Goal: Information Seeking & Learning: Learn about a topic

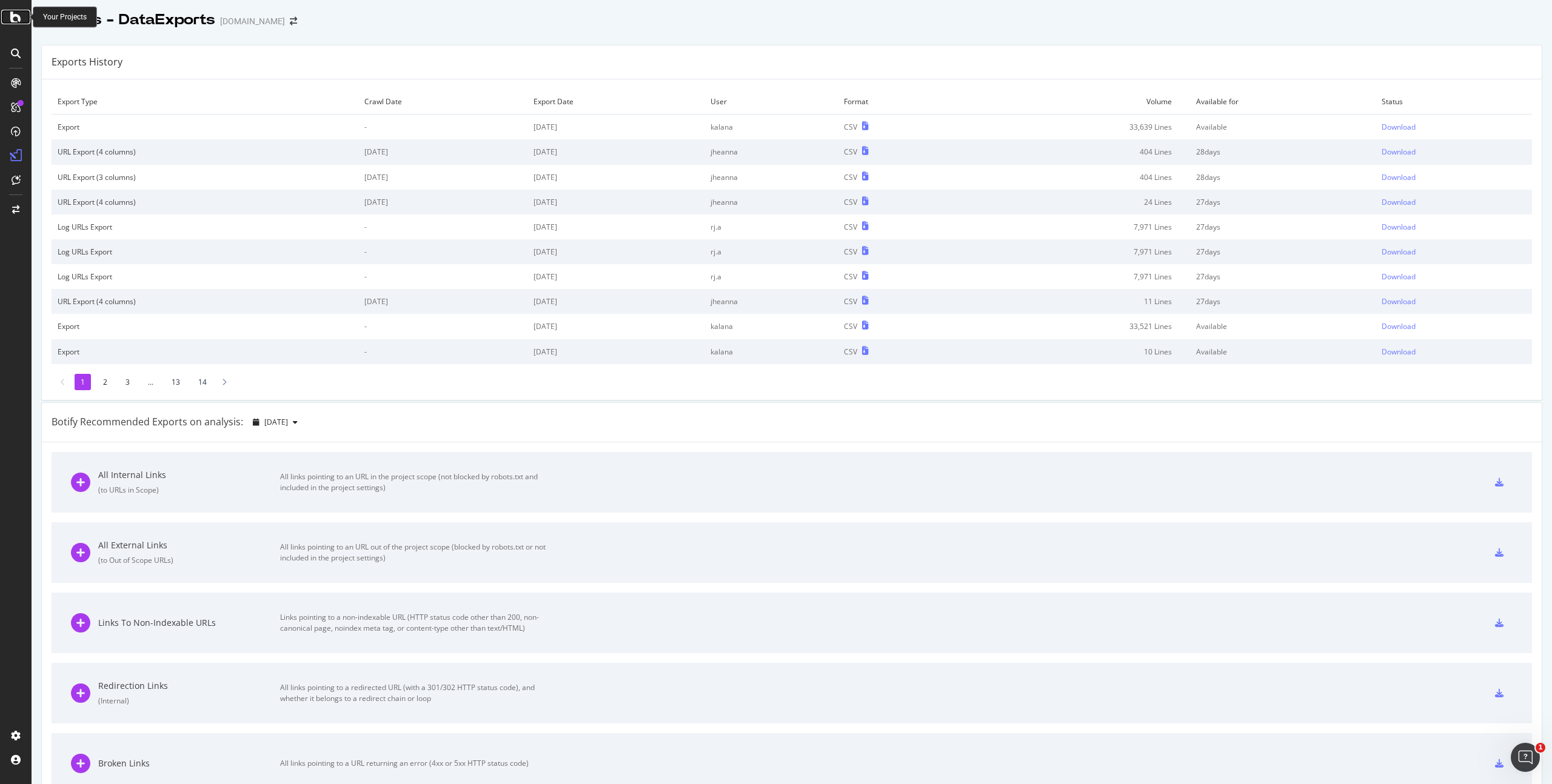
click at [16, 16] on icon at bounding box center [15, 17] width 11 height 14
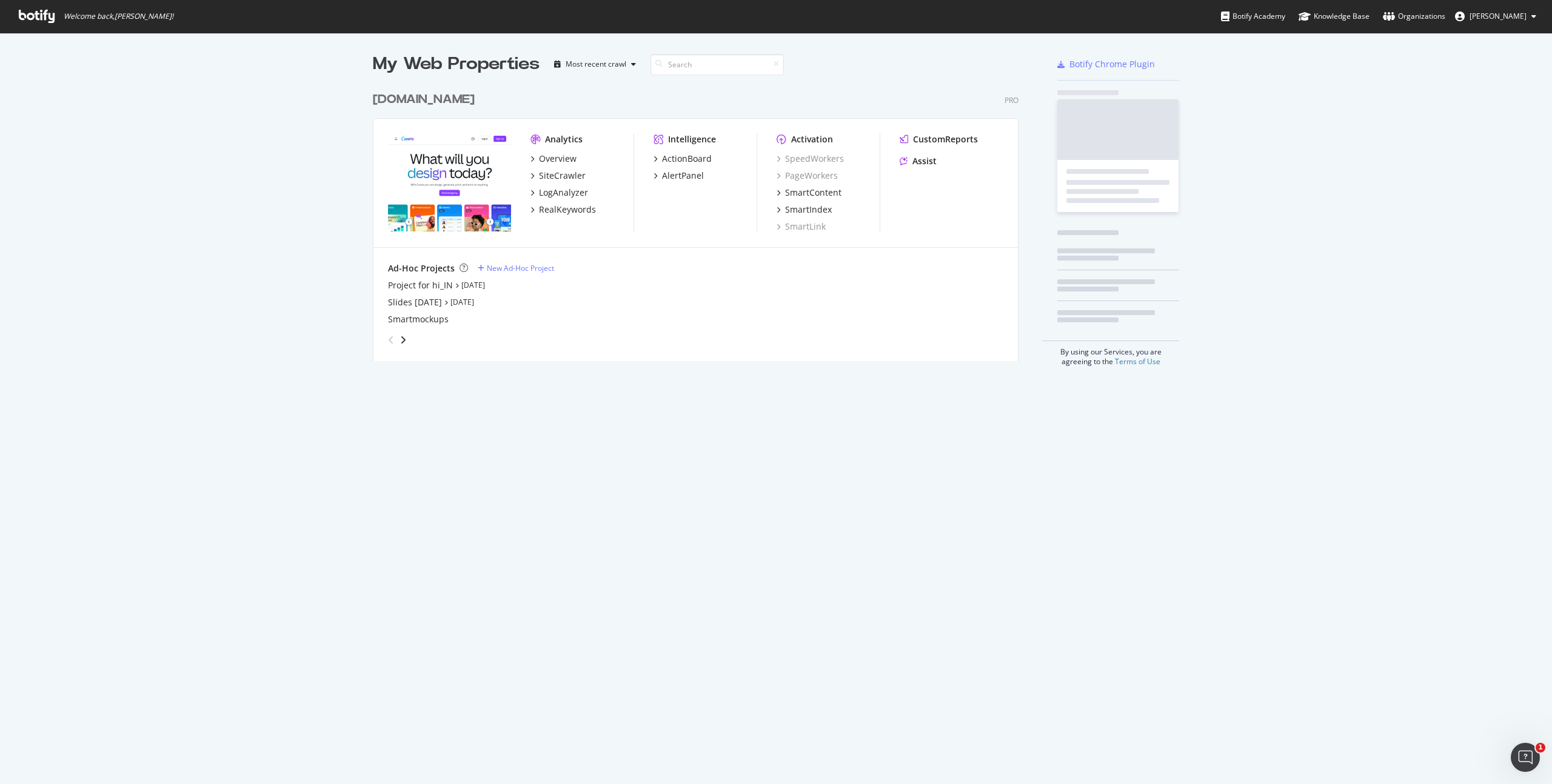
scroll to position [276, 646]
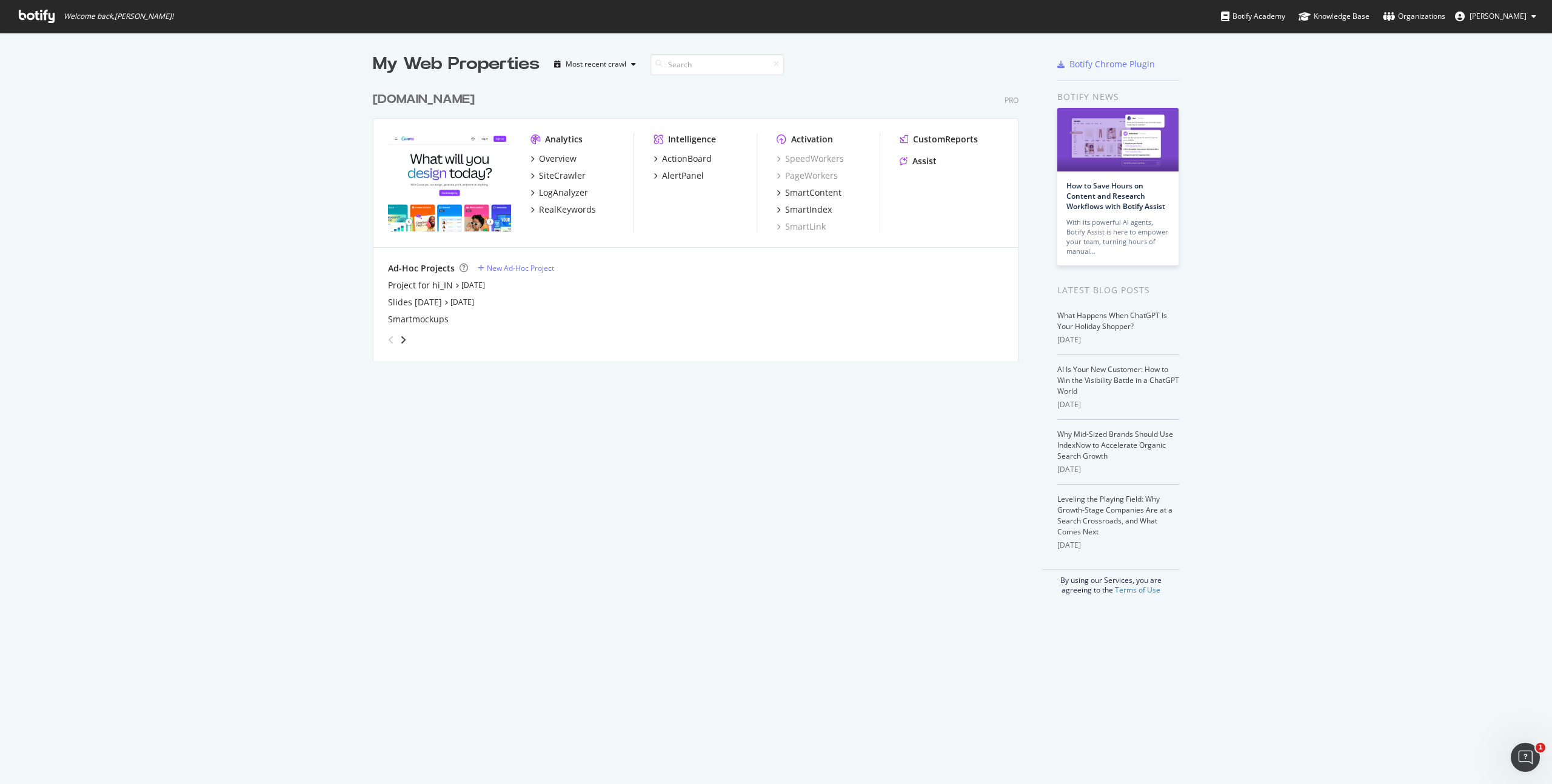
click at [281, 138] on div "My Web Properties Most recent crawl canva.com Pro Analytics Overview SiteCrawle…" at bounding box center [776, 323] width 1552 height 581
click at [556, 170] on div "SiteCrawler" at bounding box center [561, 176] width 46 height 12
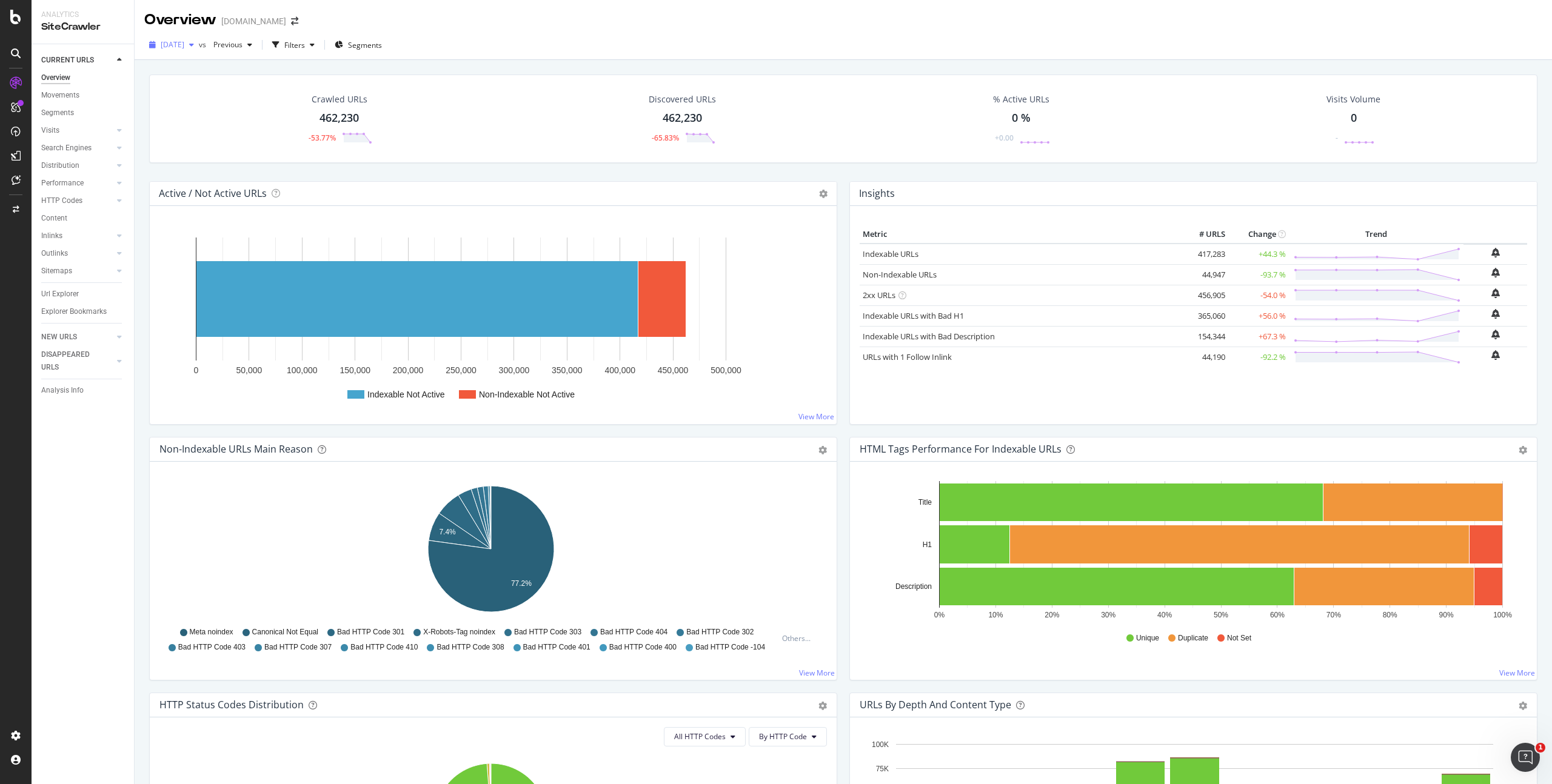
click at [184, 46] on span "[DATE]" at bounding box center [173, 45] width 24 height 10
click at [476, 23] on div "Overview canva.com" at bounding box center [843, 15] width 1417 height 30
click at [120, 203] on icon at bounding box center [120, 200] width 5 height 8
click at [62, 235] on div "Segments" at bounding box center [62, 236] width 33 height 13
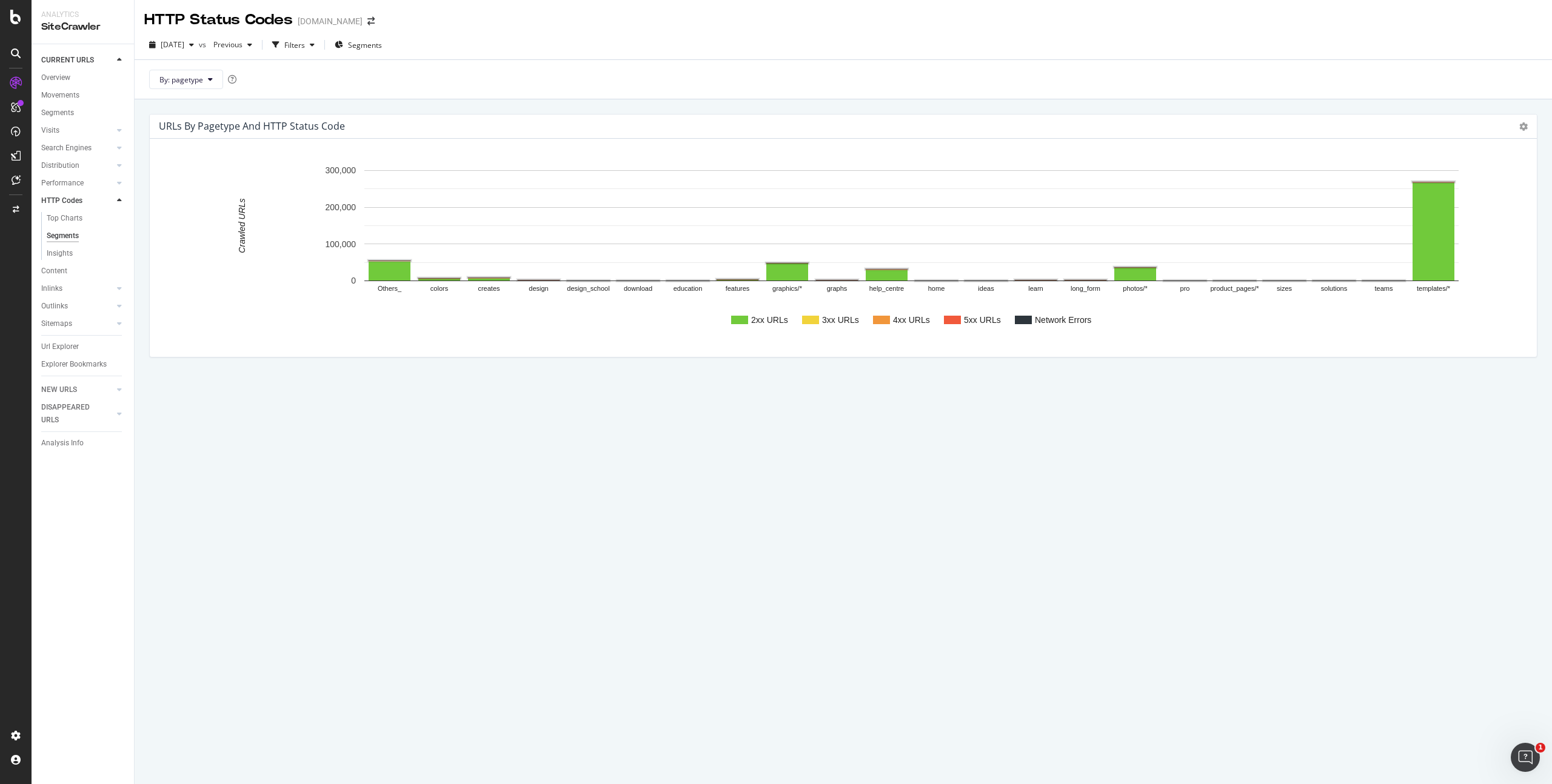
click at [957, 323] on rect "A chart." at bounding box center [953, 320] width 17 height 8
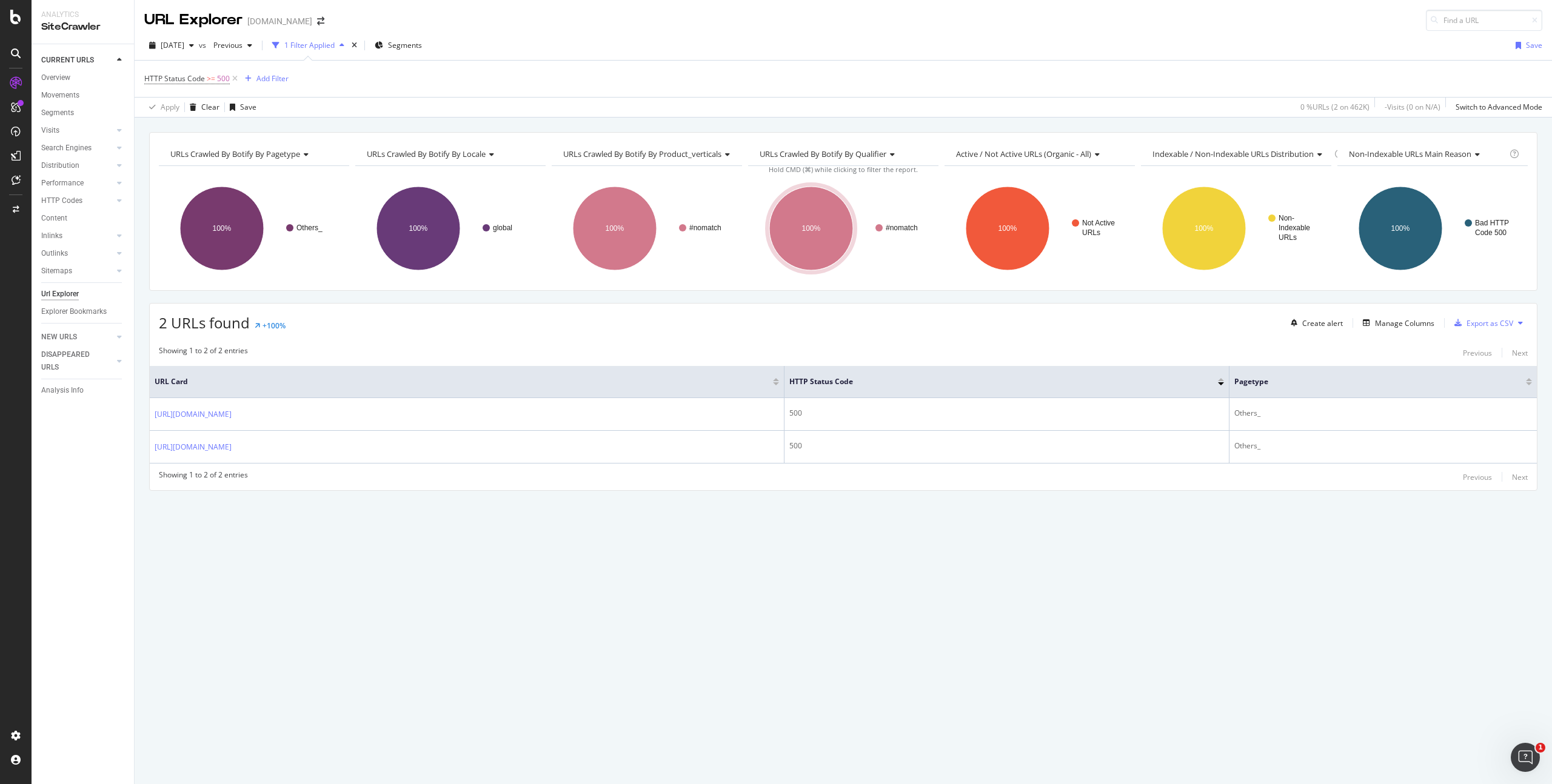
click at [496, 577] on div "URLs Crawled By Botify By pagetype Chart (by Value) Table Expand Export as CSV …" at bounding box center [843, 451] width 1417 height 666
click at [593, 556] on div "URLs Crawled By Botify By pagetype Chart (by Value) Table Expand Export as CSV …" at bounding box center [843, 451] width 1417 height 666
click at [407, 552] on div "URLs Crawled By Botify By pagetype Chart (by Value) Table Expand Export as CSV …" at bounding box center [843, 451] width 1417 height 666
click at [742, 515] on div "URLs Crawled By Botify By pagetype Chart (by Value) Table Expand Export as CSV …" at bounding box center [843, 332] width 1417 height 401
click at [364, 75] on div "HTTP Status Code >= 500 Add Filter" at bounding box center [842, 78] width 1398 height 36
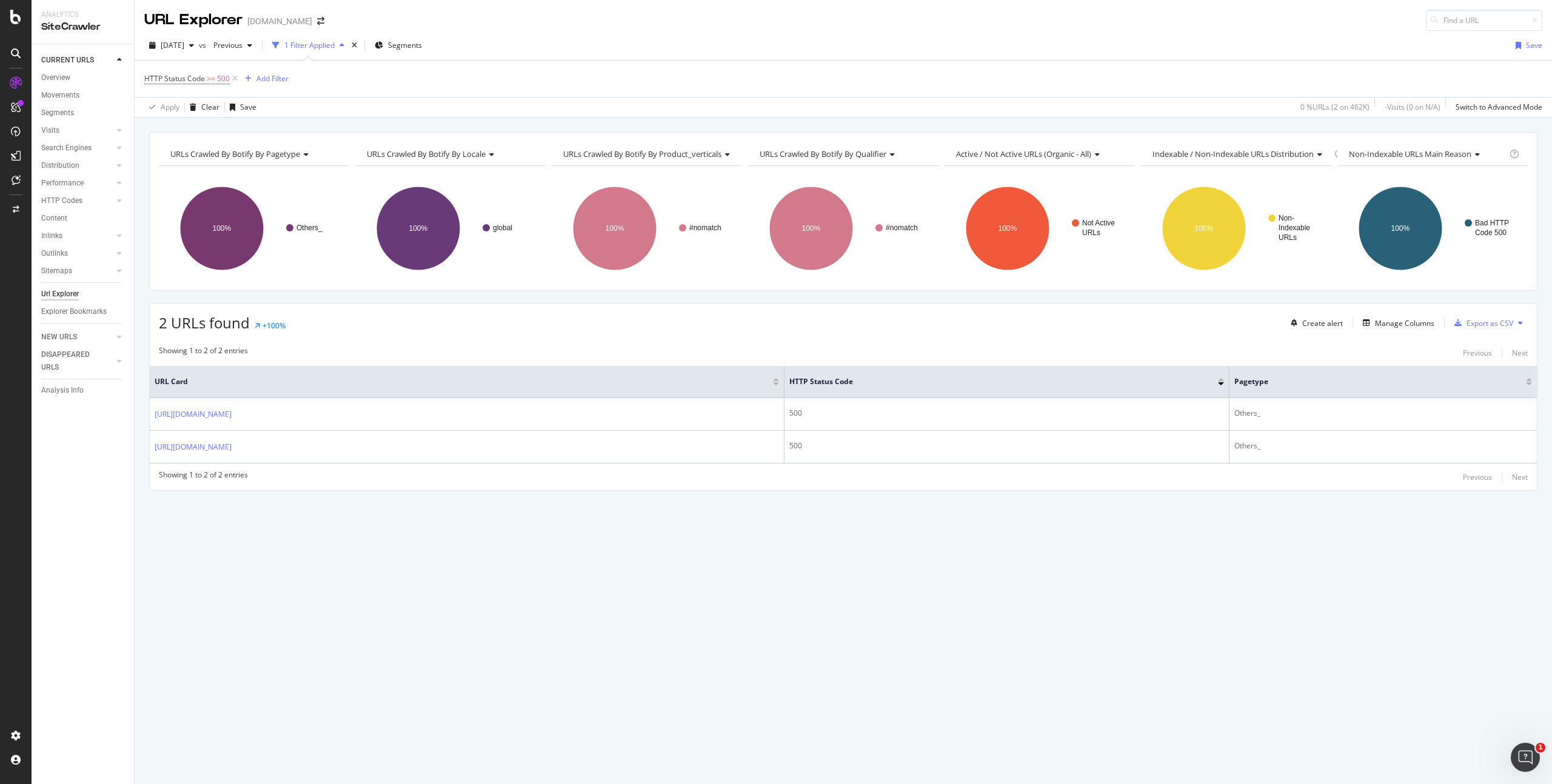
click at [894, 597] on div "URLs Crawled By Botify By pagetype Chart (by Value) Table Expand Export as CSV …" at bounding box center [843, 451] width 1417 height 666
click at [354, 535] on div "URLs Crawled By Botify By pagetype Chart (by Value) Table Expand Export as CSV …" at bounding box center [843, 451] width 1417 height 666
click at [761, 558] on div "URLs Crawled By Botify By pagetype Chart (by Value) Table Expand Export as CSV …" at bounding box center [843, 451] width 1417 height 666
click at [807, 576] on div "URLs Crawled By Botify By pagetype Chart (by Value) Table Expand Export as CSV …" at bounding box center [843, 451] width 1417 height 666
click at [808, 569] on div "URLs Crawled By Botify By pagetype Chart (by Value) Table Expand Export as CSV …" at bounding box center [843, 451] width 1417 height 666
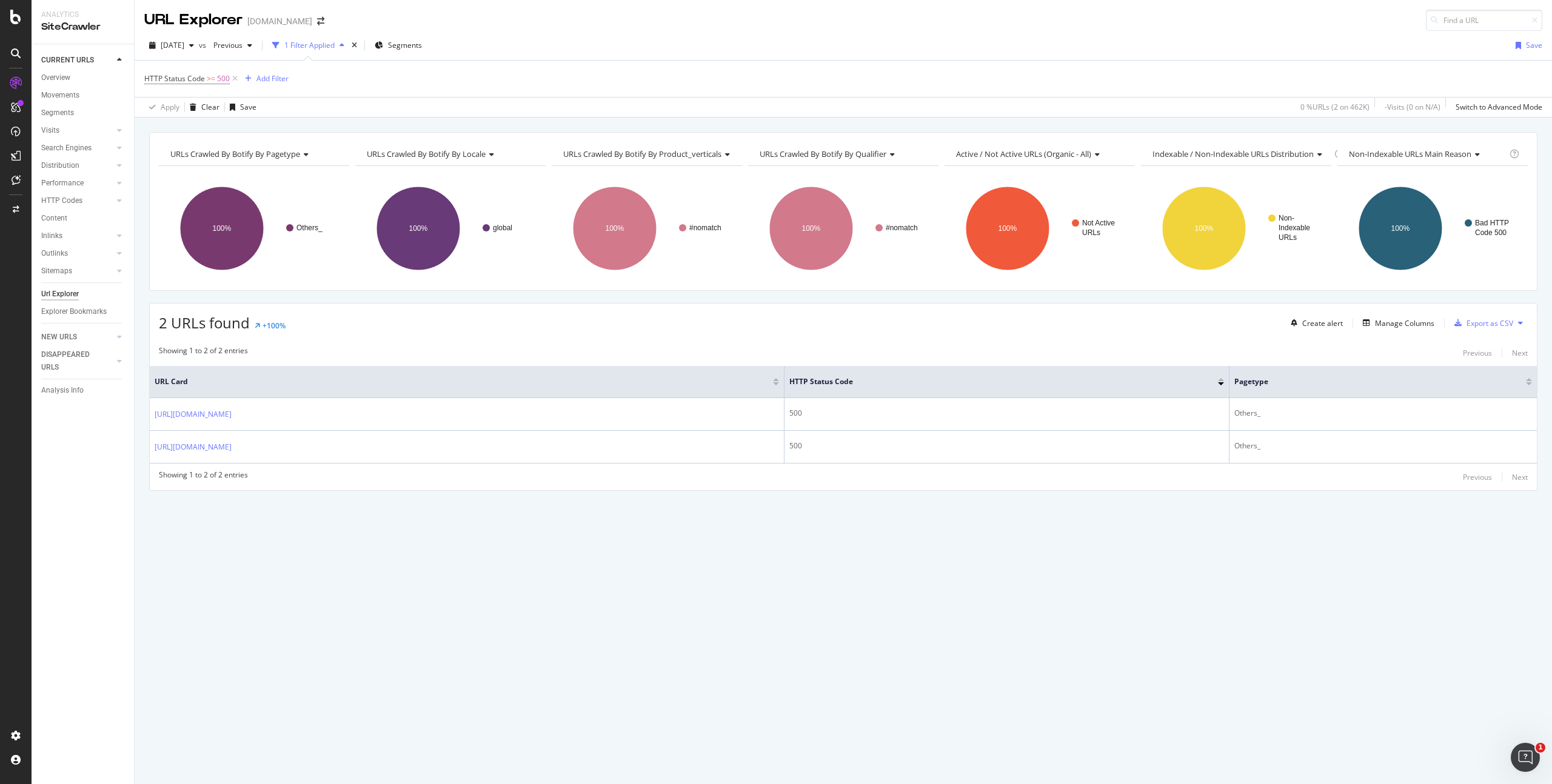
click at [789, 559] on div "URLs Crawled By Botify By pagetype Chart (by Value) Table Expand Export as CSV …" at bounding box center [843, 451] width 1417 height 666
click at [385, 540] on div "URLs Crawled By Botify By pagetype Chart (by Value) Table Expand Export as CSV …" at bounding box center [843, 451] width 1417 height 666
click at [374, 551] on div "URLs Crawled By Botify By pagetype Chart (by Value) Table Expand Export as CSV …" at bounding box center [843, 451] width 1417 height 666
click at [470, 62] on div "HTTP Status Code >= 500 Add Filter" at bounding box center [842, 78] width 1398 height 36
click at [355, 513] on div "URLs Crawled By Botify By pagetype Chart (by Value) Table Expand Export as CSV …" at bounding box center [843, 332] width 1417 height 401
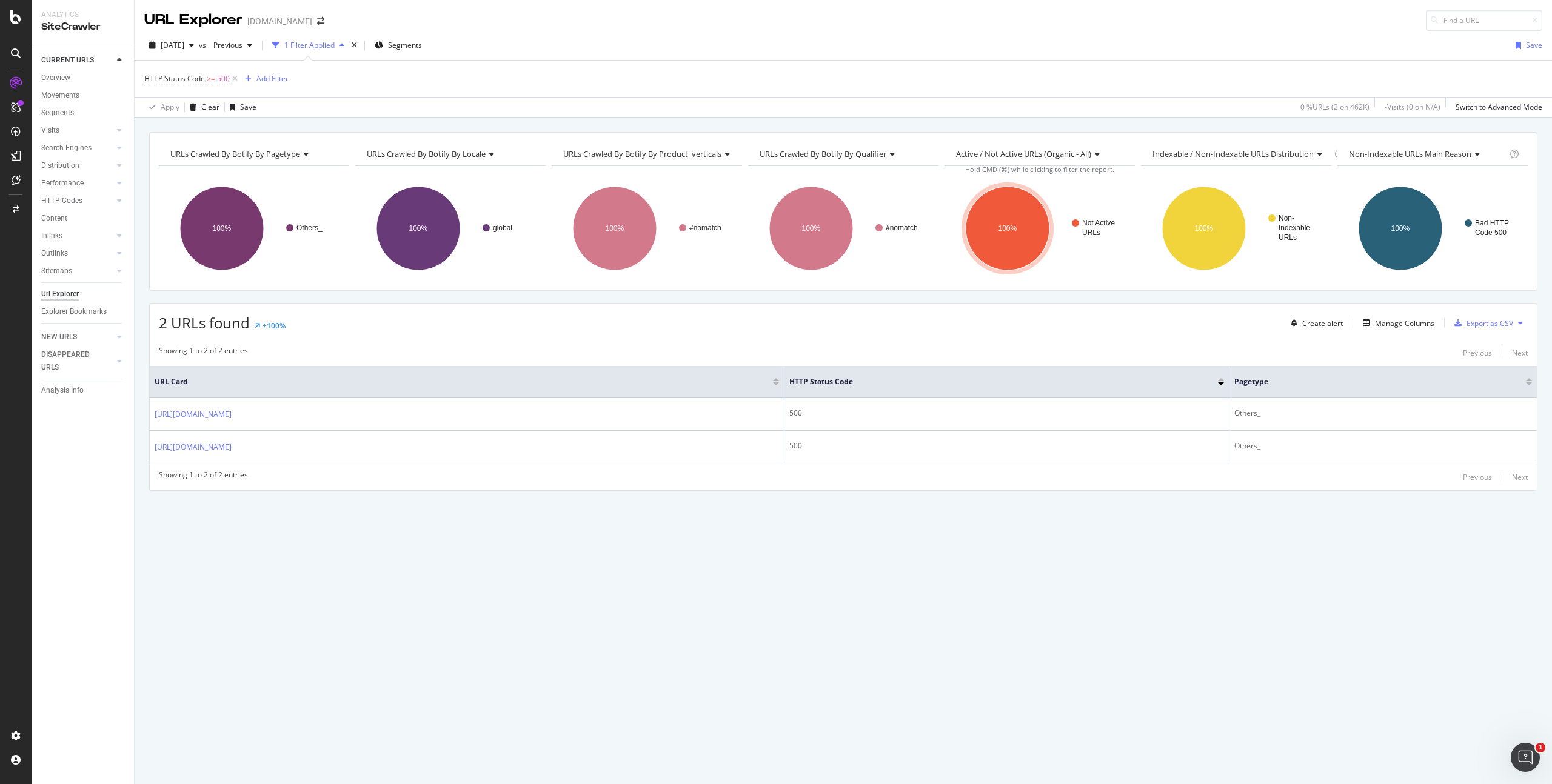
click at [490, 532] on div "URLs Crawled By Botify By pagetype Chart (by Value) Table Expand Export as CSV …" at bounding box center [843, 332] width 1417 height 401
click at [338, 599] on div "URLs Crawled By Botify By pagetype Chart (by Value) Table Expand Export as CSV …" at bounding box center [843, 451] width 1417 height 666
click at [576, 585] on div "URLs Crawled By Botify By pagetype Chart (by Value) Table Expand Export as CSV …" at bounding box center [843, 451] width 1417 height 666
click at [439, 595] on div "URLs Crawled By Botify By pagetype Chart (by Value) Table Expand Export as CSV …" at bounding box center [843, 451] width 1417 height 666
click at [815, 614] on div "URLs Crawled By Botify By pagetype Chart (by Value) Table Expand Export as CSV …" at bounding box center [843, 451] width 1417 height 666
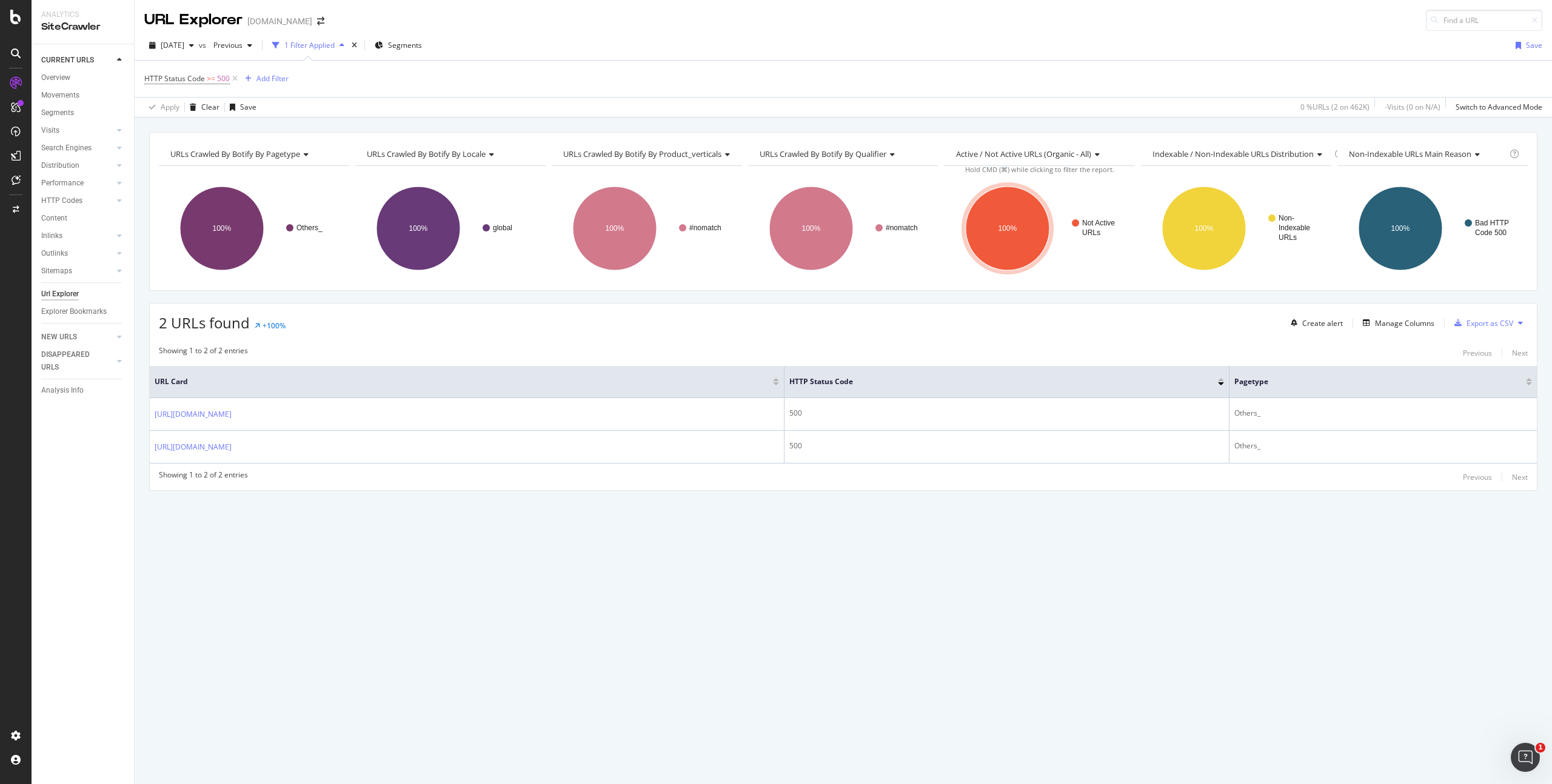
click at [353, 569] on div "URLs Crawled By Botify By pagetype Chart (by Value) Table Expand Export as CSV …" at bounding box center [843, 451] width 1417 height 666
click at [1202, 78] on div "HTTP Status Code >= 500 Add Filter" at bounding box center [842, 78] width 1398 height 36
click at [562, 536] on div "URLs Crawled By Botify By pagetype Chart (by Value) Table Expand Export as CSV …" at bounding box center [843, 451] width 1417 height 666
click at [389, 577] on div "URLs Crawled By Botify By pagetype Chart (by Value) Table Expand Export as CSV …" at bounding box center [843, 451] width 1417 height 666
click at [869, 504] on div "URLs Crawled By Botify By pagetype Chart (by Value) Table Expand Export as CSV …" at bounding box center [843, 332] width 1417 height 401
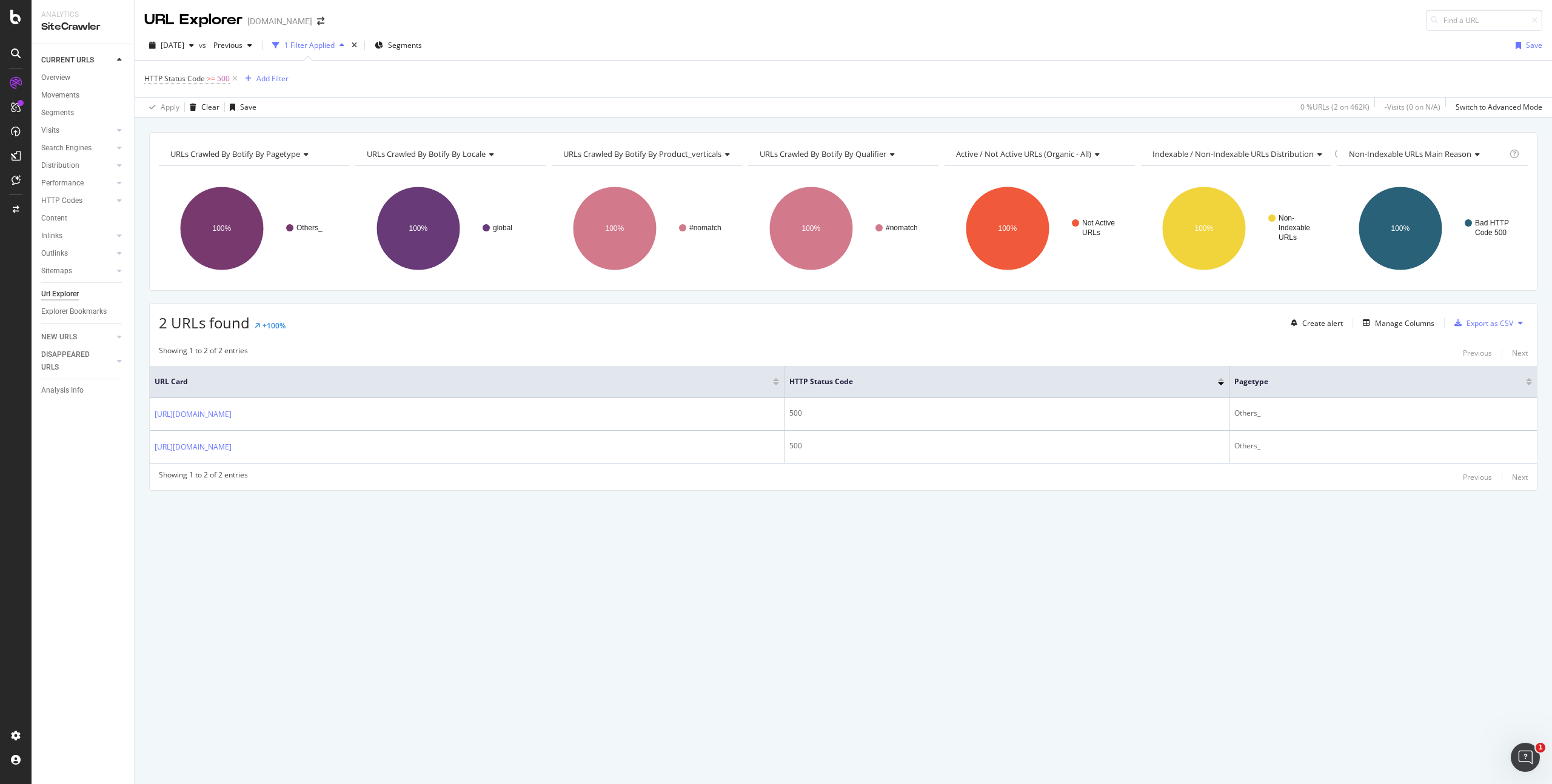
click at [403, 554] on div "URLs Crawled By Botify By pagetype Chart (by Value) Table Expand Export as CSV …" at bounding box center [843, 451] width 1417 height 666
click at [818, 588] on div "URLs Crawled By Botify By pagetype Chart (by Value) Table Expand Export as CSV …" at bounding box center [843, 451] width 1417 height 666
click at [325, 563] on div "URLs Crawled By Botify By pagetype Chart (by Value) Table Expand Export as CSV …" at bounding box center [843, 451] width 1417 height 666
click at [271, 83] on div "Add Filter" at bounding box center [273, 78] width 32 height 10
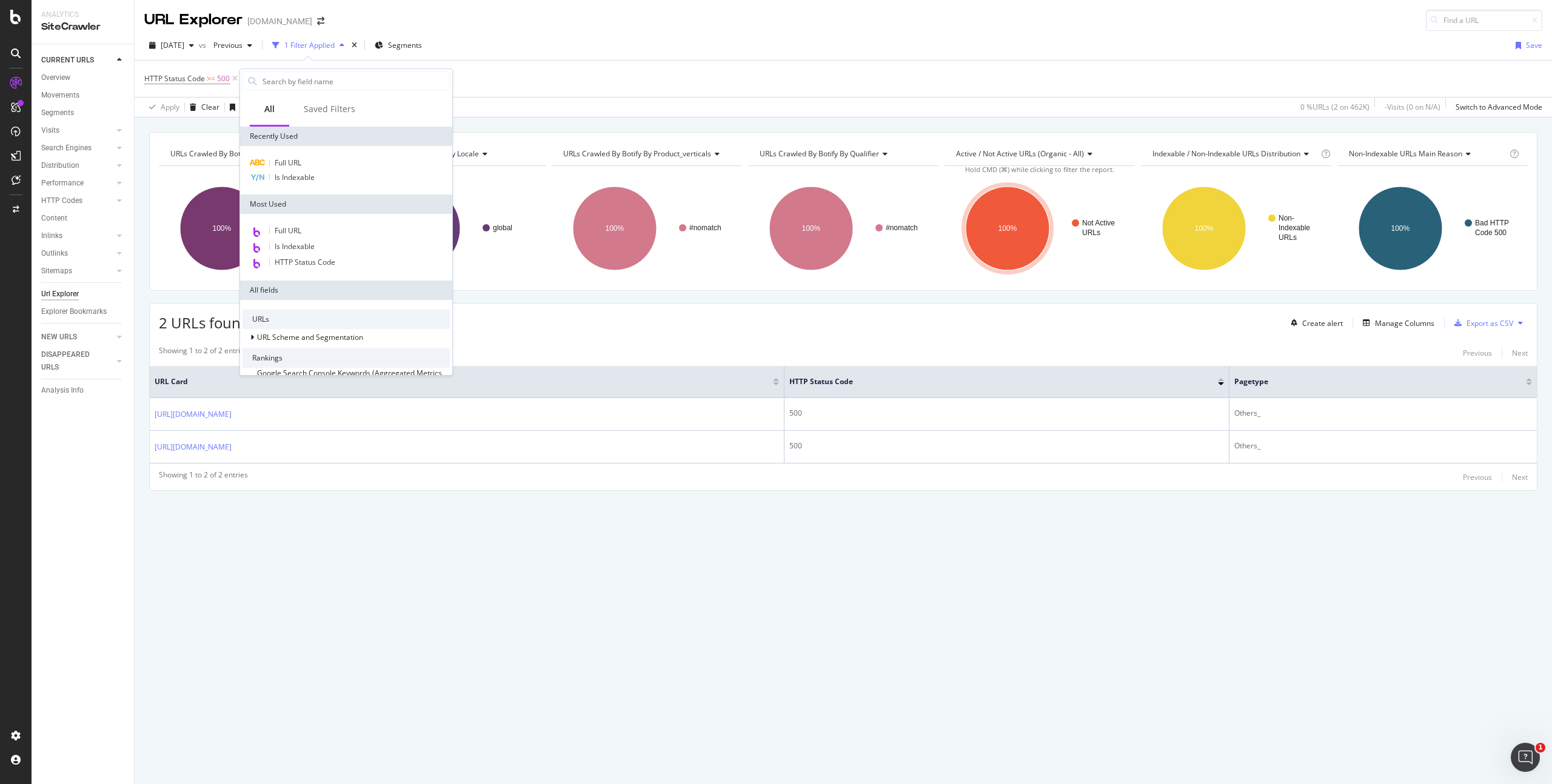
click at [327, 553] on div "URLs Crawled By Botify By pagetype Chart (by Value) Table Expand Export as CSV …" at bounding box center [843, 451] width 1417 height 666
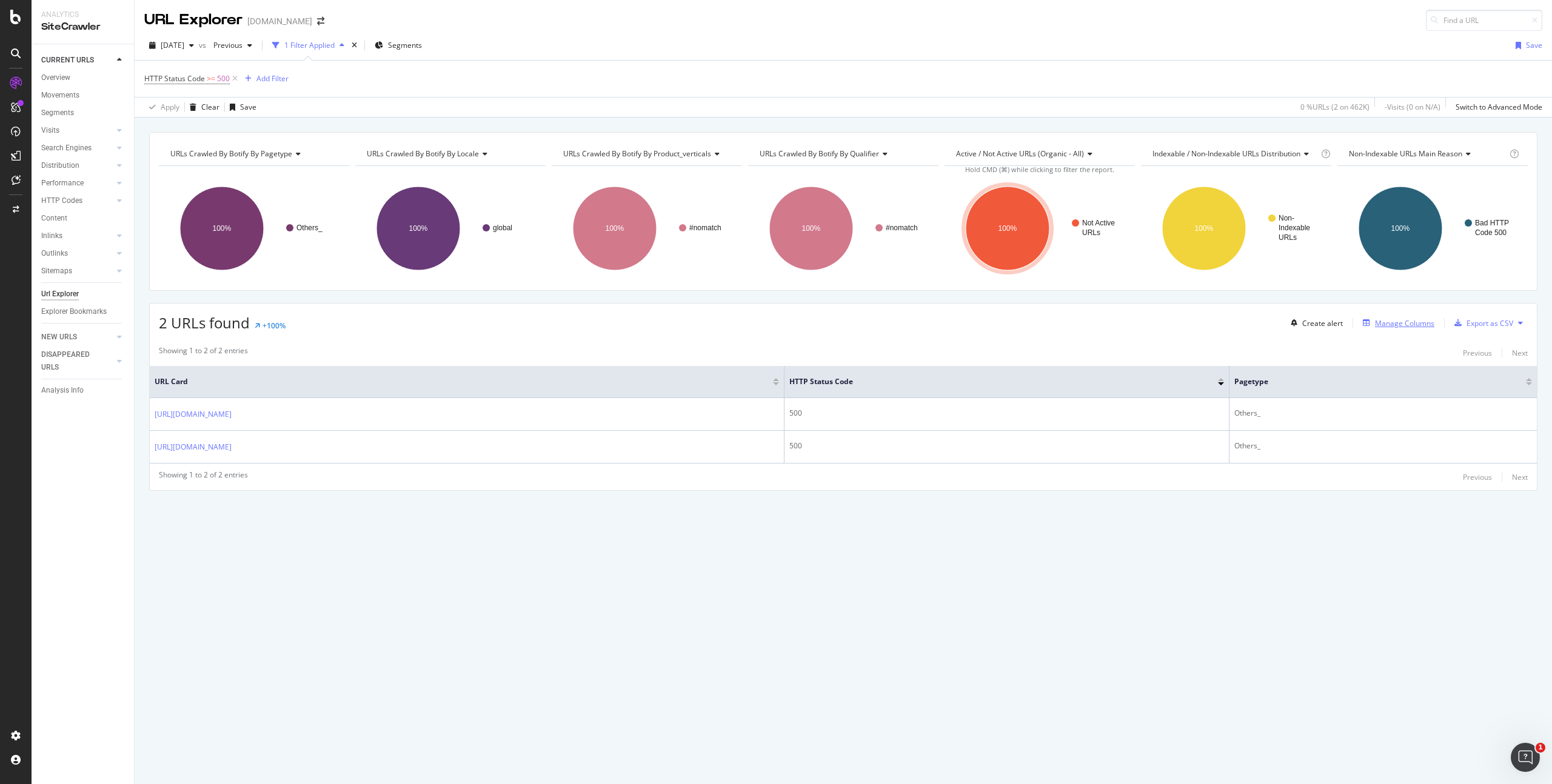
click at [1408, 320] on div "Manage Columns" at bounding box center [1405, 323] width 60 height 10
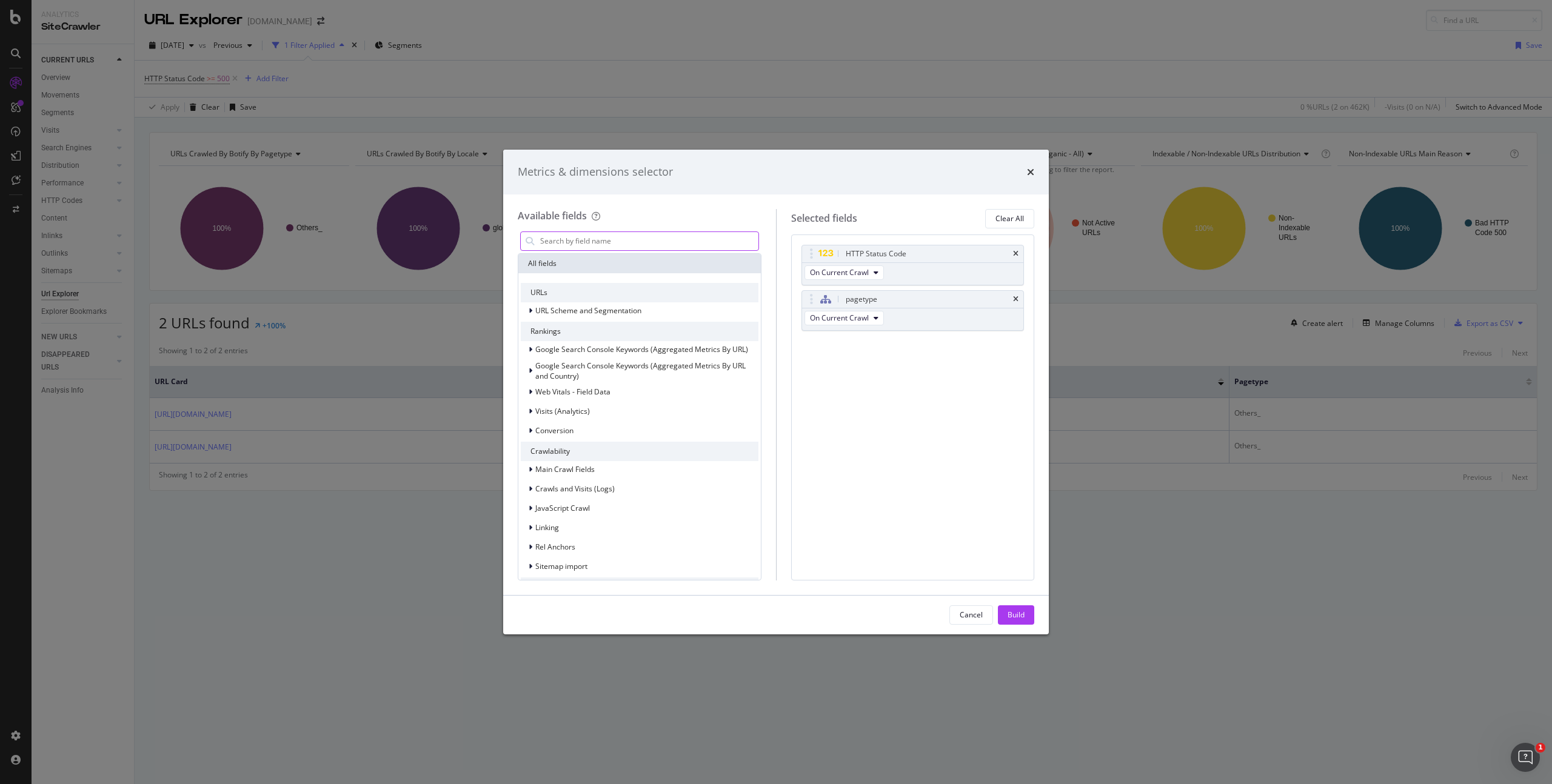
click at [636, 240] on input "modal" at bounding box center [648, 241] width 220 height 19
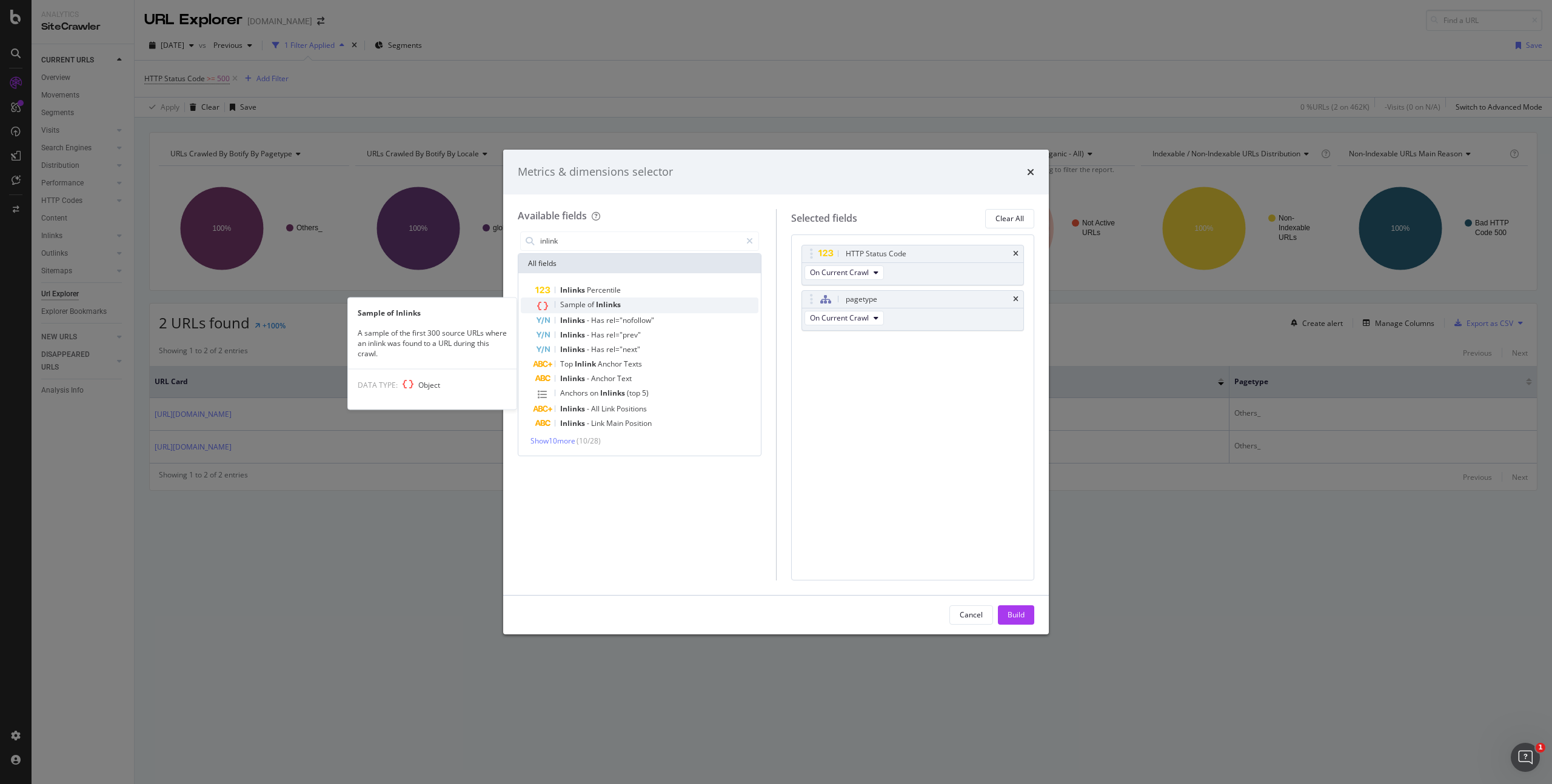
type input "inlink"
click at [616, 304] on span "Inlinks" at bounding box center [609, 305] width 25 height 10
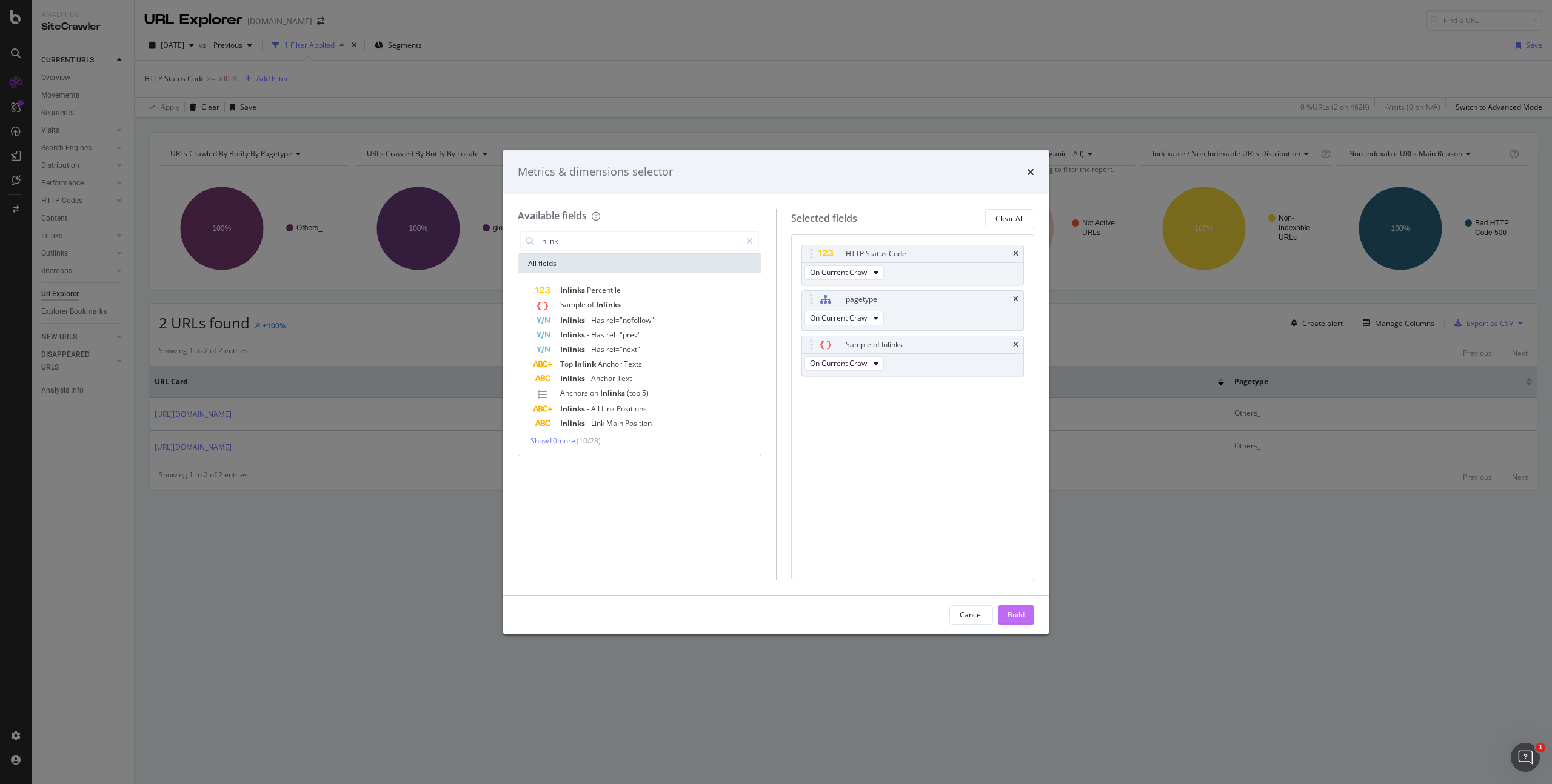
click at [1021, 607] on div "Build" at bounding box center [1016, 615] width 17 height 19
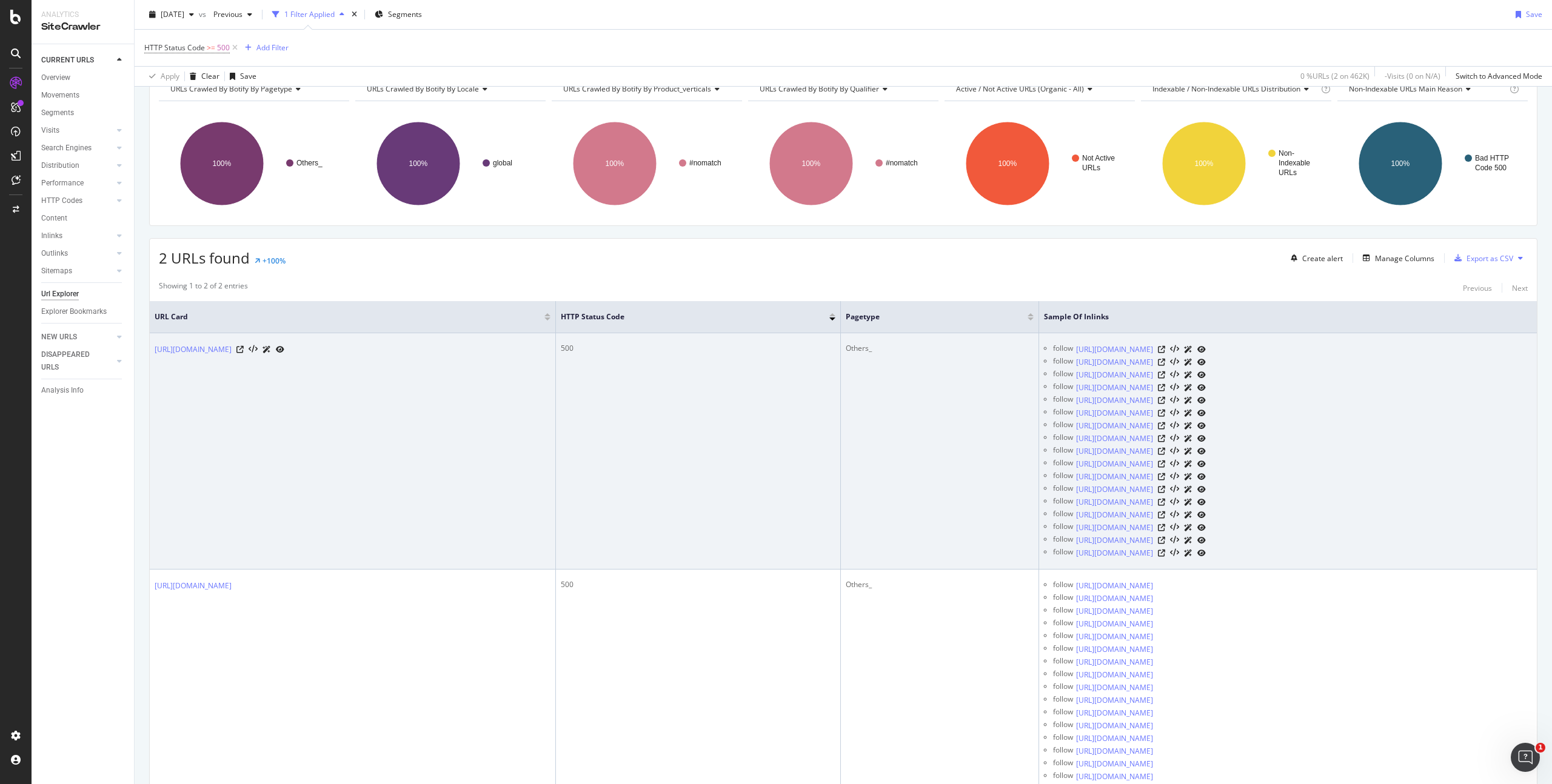
scroll to position [66, 0]
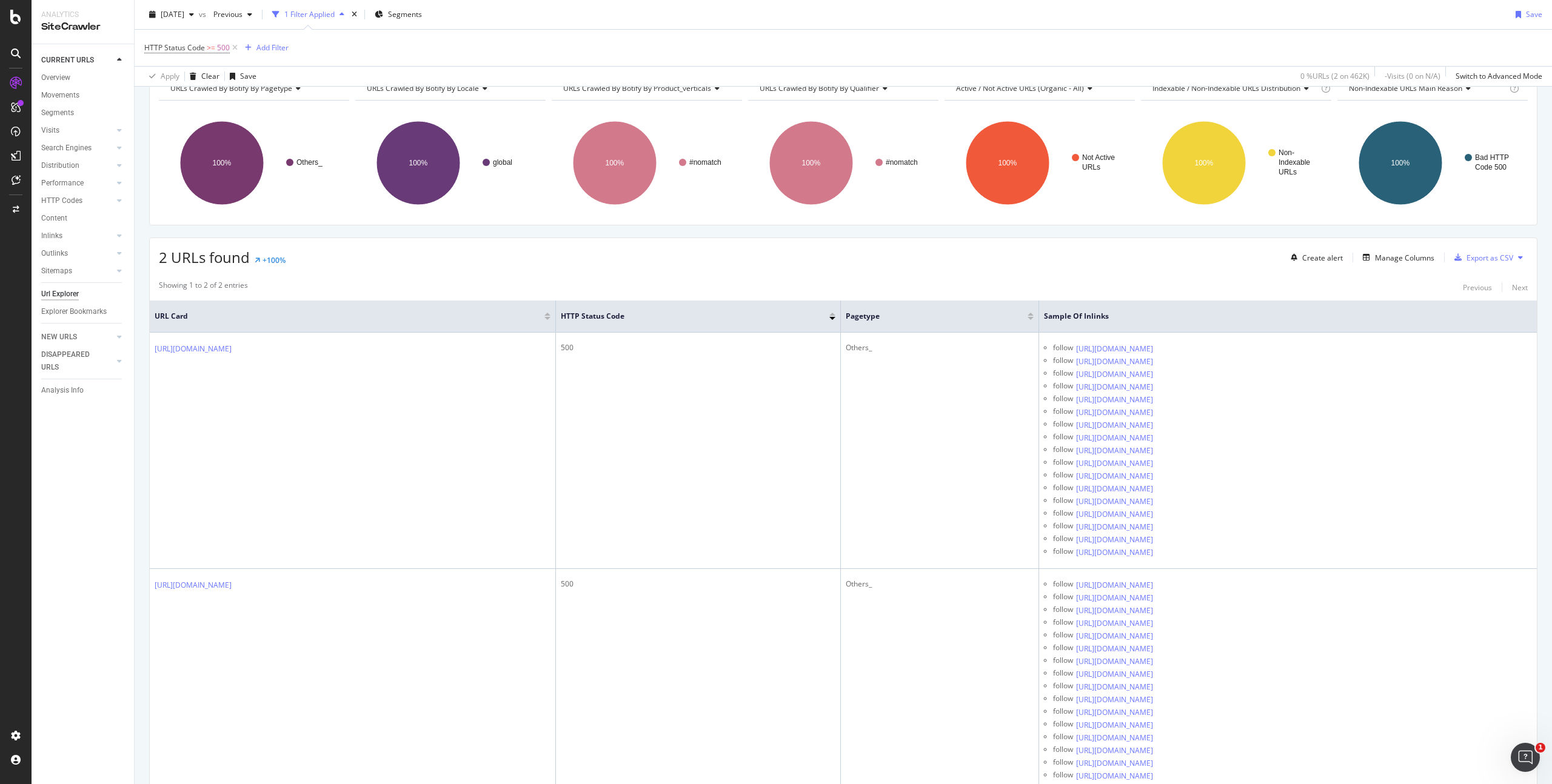
click at [1205, 46] on div "HTTP Status Code >= 500 Add Filter" at bounding box center [842, 47] width 1398 height 36
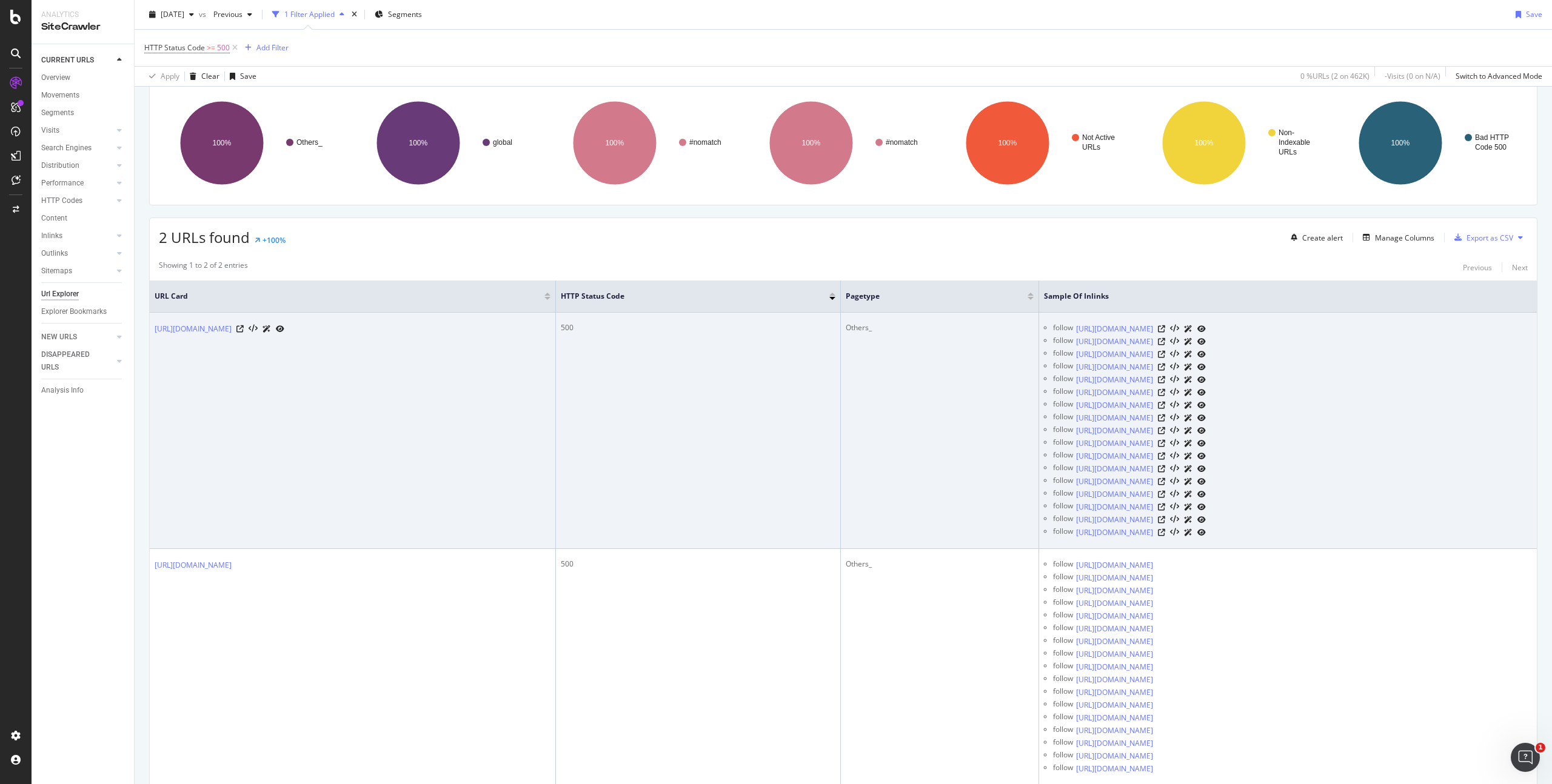
scroll to position [86, 0]
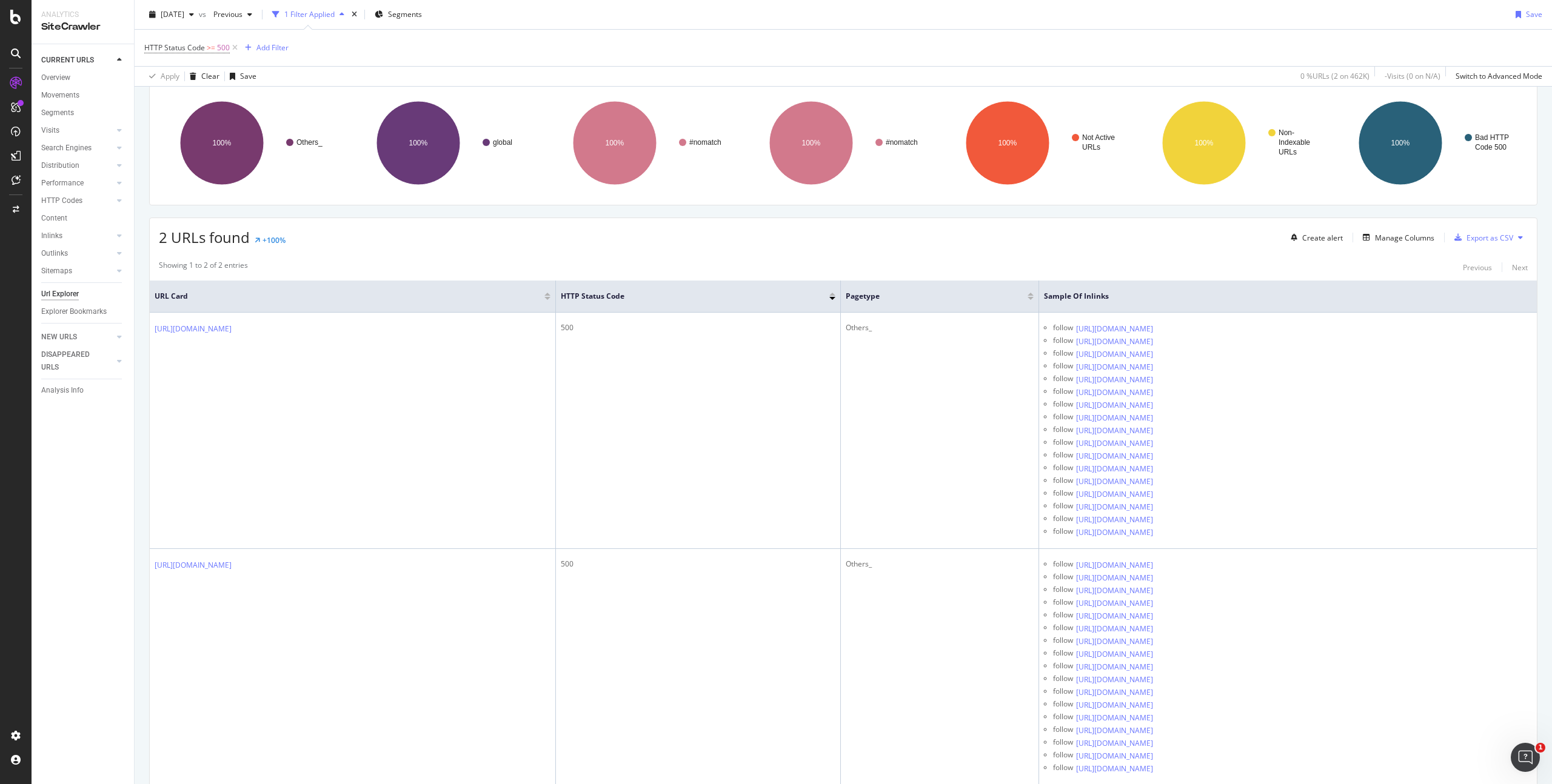
click at [905, 44] on div "HTTP Status Code >= 500 Add Filter" at bounding box center [842, 47] width 1398 height 36
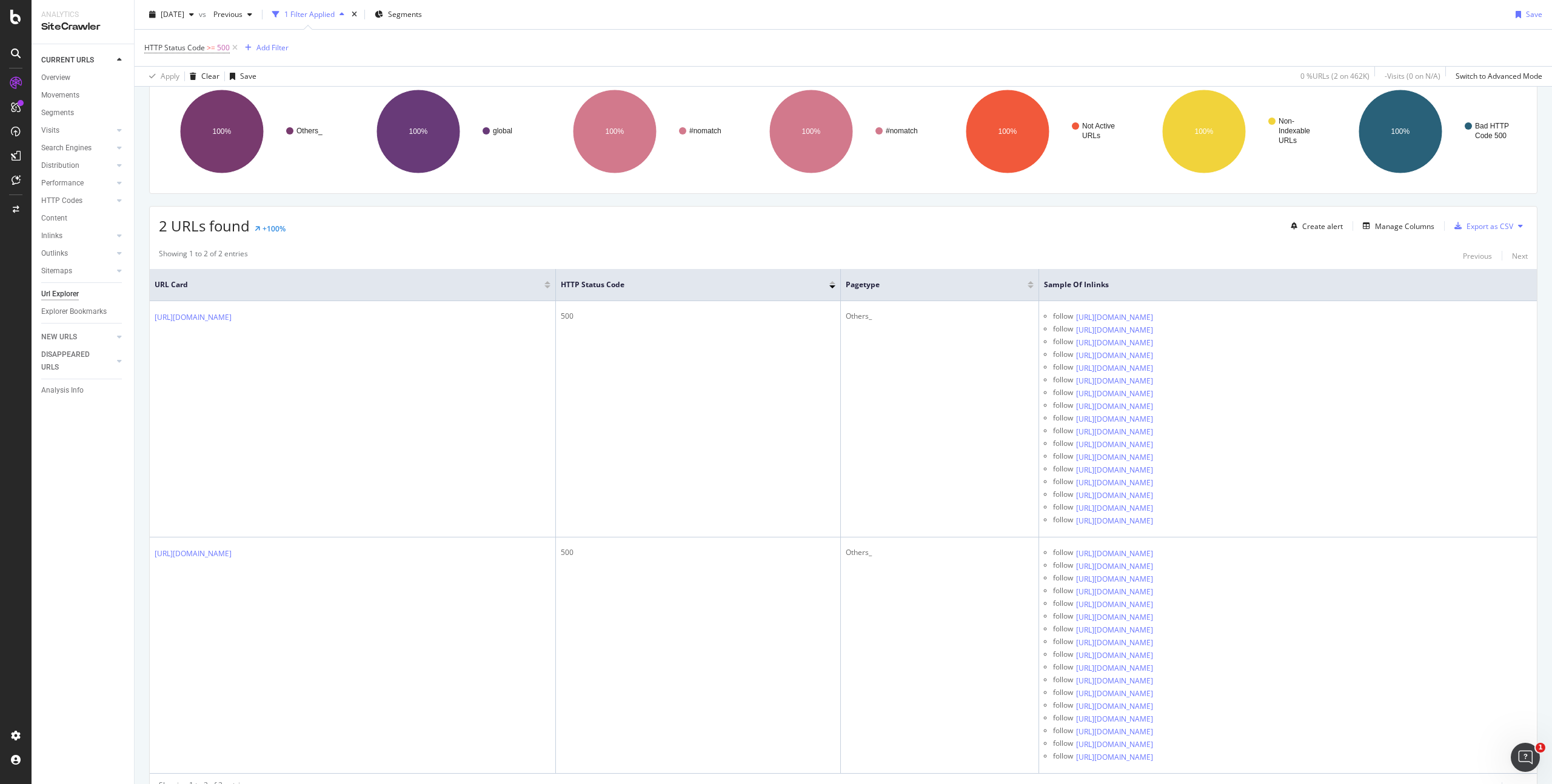
scroll to position [0, 0]
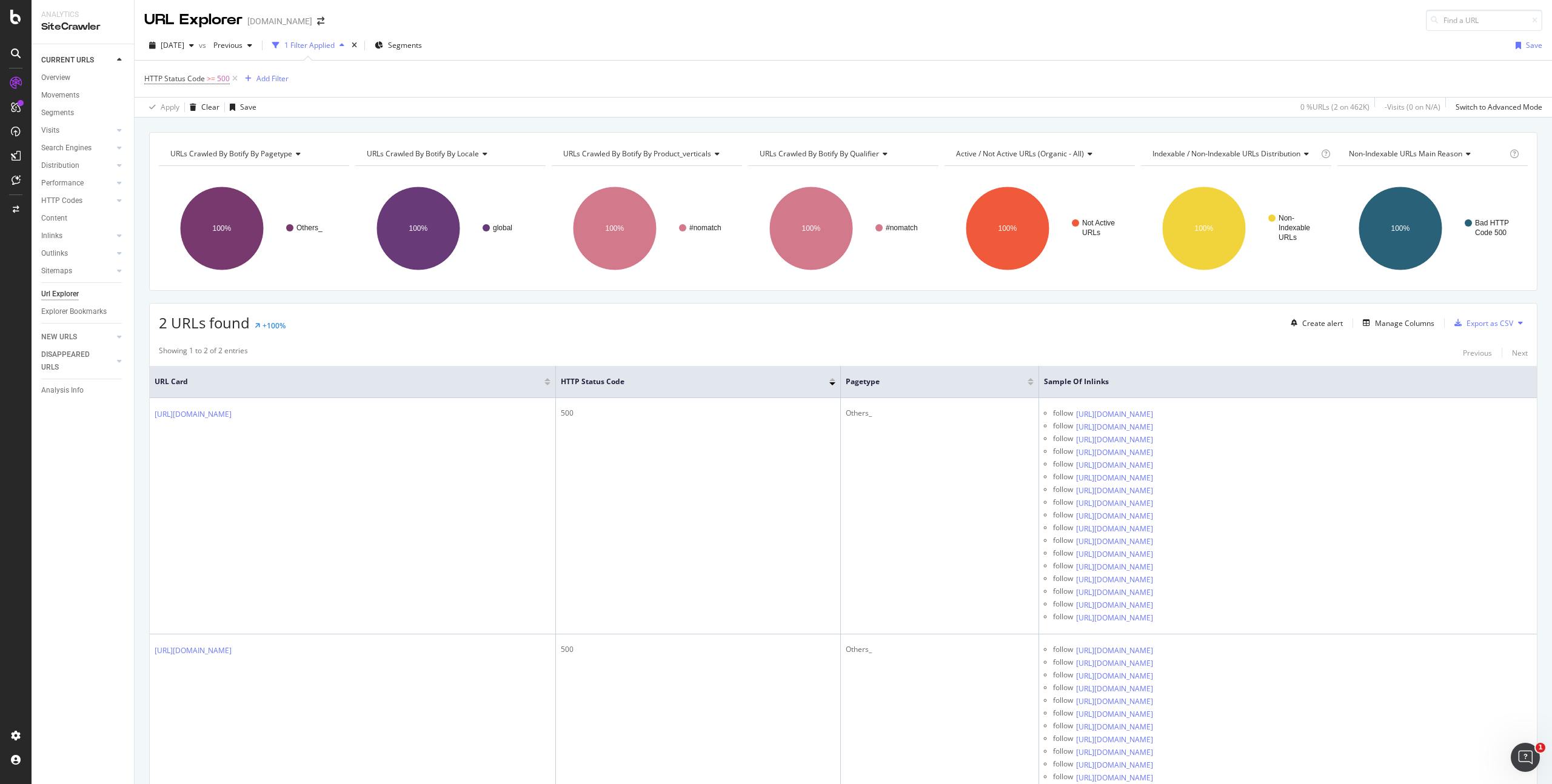
click at [834, 53] on div "[DATE] vs Previous 1 Filter Applied Segments Save" at bounding box center [843, 47] width 1417 height 24
click at [729, 42] on div "[DATE] vs Previous 1 Filter Applied Segments Save" at bounding box center [843, 47] width 1417 height 24
click at [877, 60] on div "HTTP Status Code >= 500 Add Filter Apply Clear Save 0 % URLs ( 2 on 462K ) - Vi…" at bounding box center [843, 88] width 1417 height 57
